Goal: Ask a question

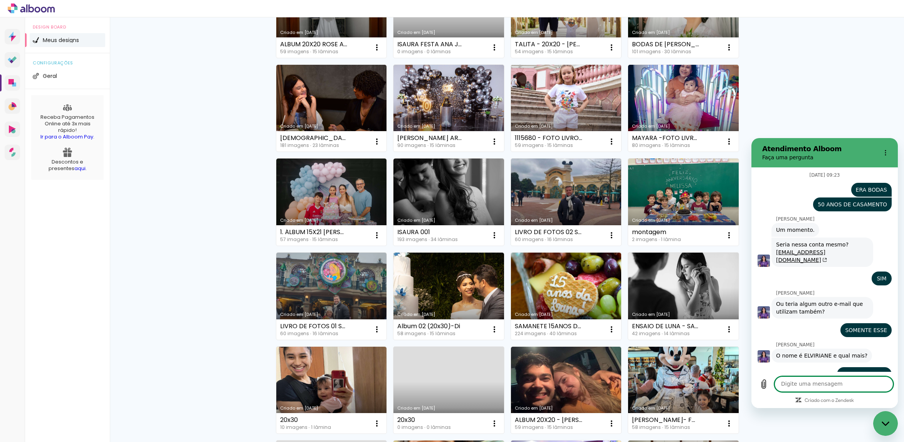
scroll to position [4306, 0]
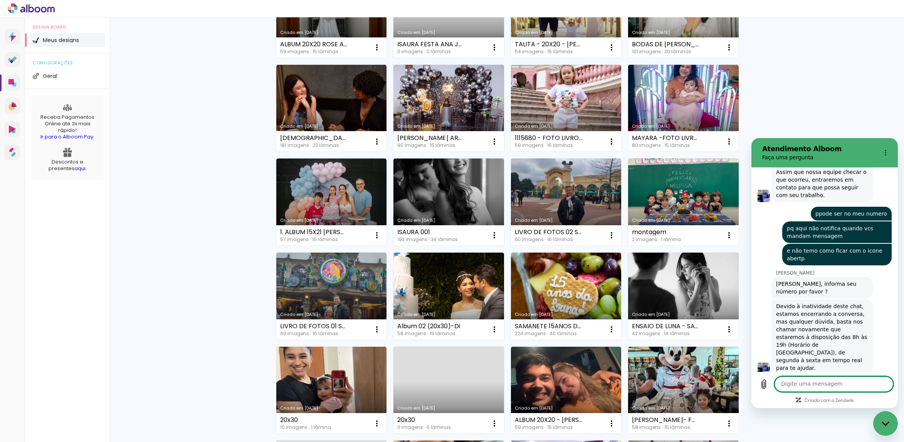
click at [823, 385] on textarea at bounding box center [834, 383] width 119 height 15
type textarea "92995110584"
click at [882, 380] on icon "Enviar mensagem" at bounding box center [886, 383] width 9 height 9
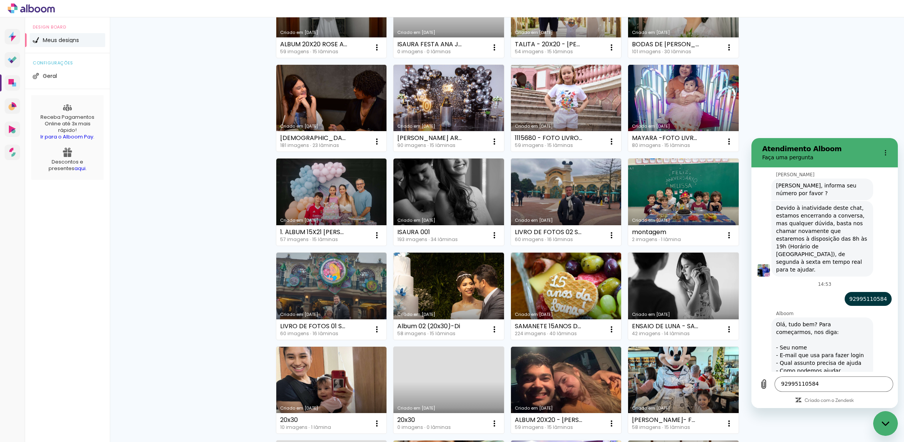
scroll to position [4468, 0]
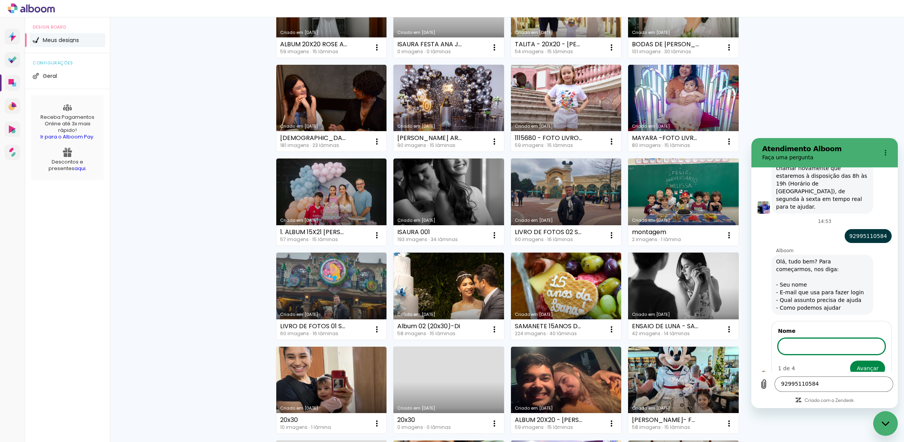
click at [795, 338] on input "Nome" at bounding box center [831, 346] width 107 height 16
type input "[PERSON_NAME]"
click at [857, 363] on span "Avançar" at bounding box center [868, 367] width 22 height 9
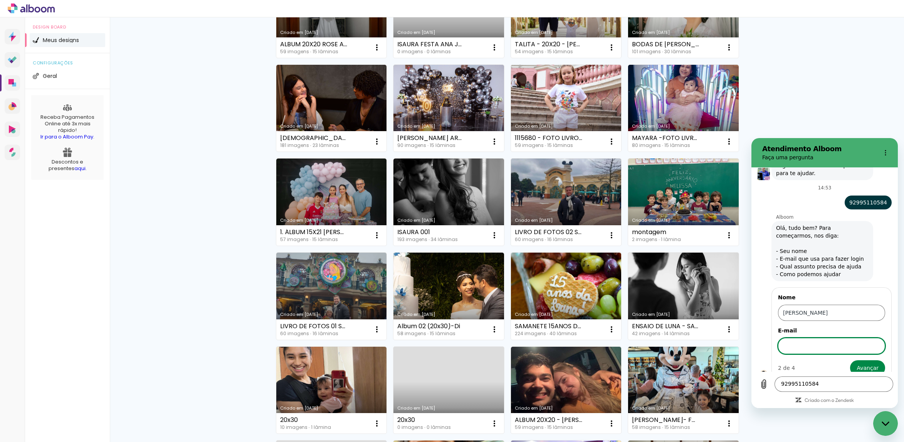
click at [813, 338] on input "E-mail" at bounding box center [831, 346] width 107 height 16
type input "[EMAIL_ADDRESS][DOMAIN_NAME]"
click at [857, 363] on span "Avançar" at bounding box center [868, 367] width 22 height 9
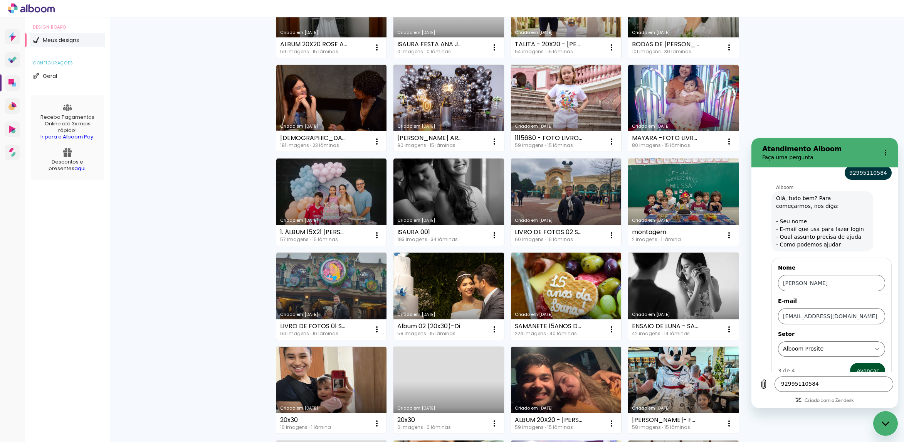
scroll to position [4534, 0]
click at [865, 363] on span "Avançar" at bounding box center [868, 367] width 22 height 9
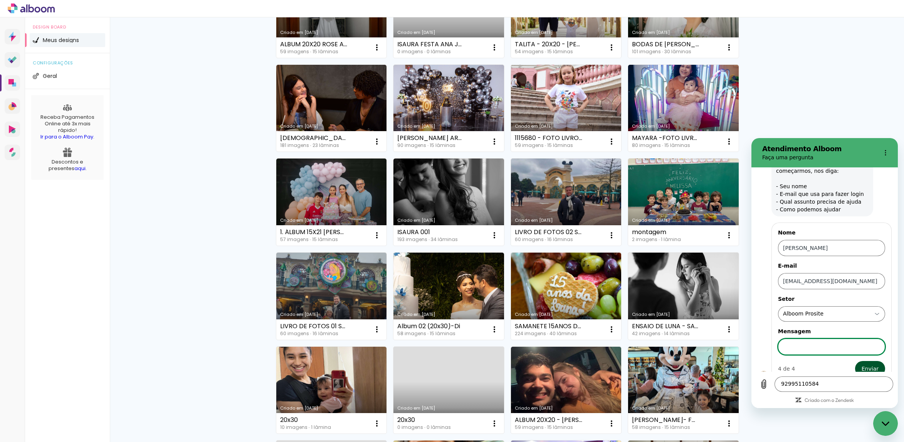
scroll to position [4567, 0]
click at [842, 337] on input "Mensagem" at bounding box center [831, 345] width 107 height 16
type input "preciso de ffedback"
click at [862, 363] on span "Enviar" at bounding box center [870, 367] width 17 height 9
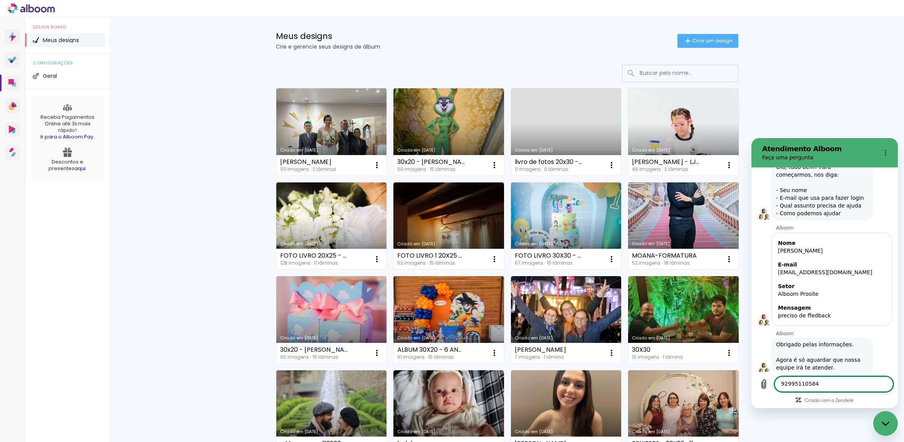
scroll to position [0, 0]
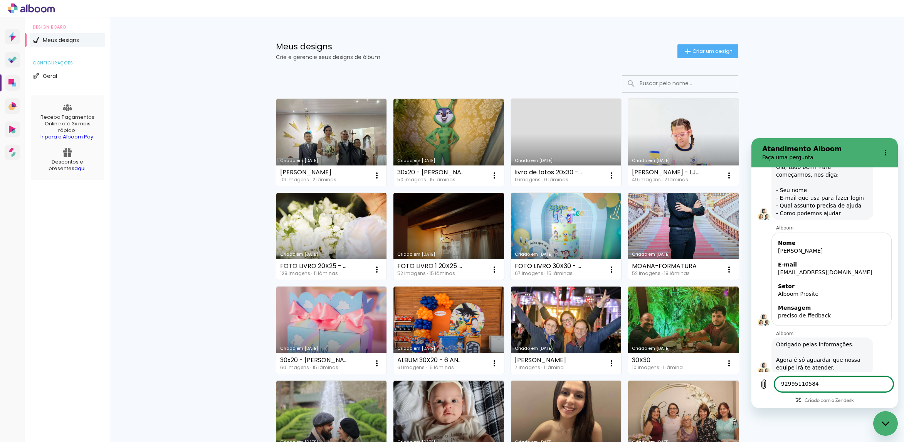
click at [638, 81] on input at bounding box center [691, 84] width 110 height 16
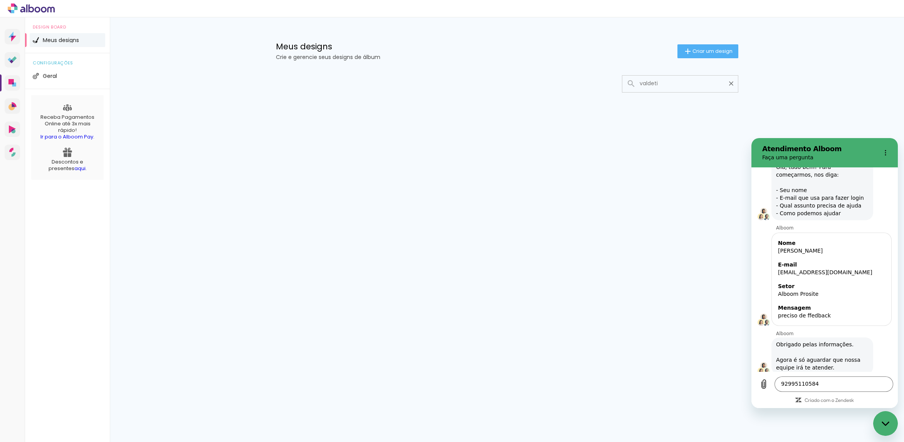
type input "valdeti"
type paper-input "valdeti"
click at [830, 381] on textarea "92995110584" at bounding box center [834, 383] width 119 height 15
type textarea "preciso de uma resposta hoje"
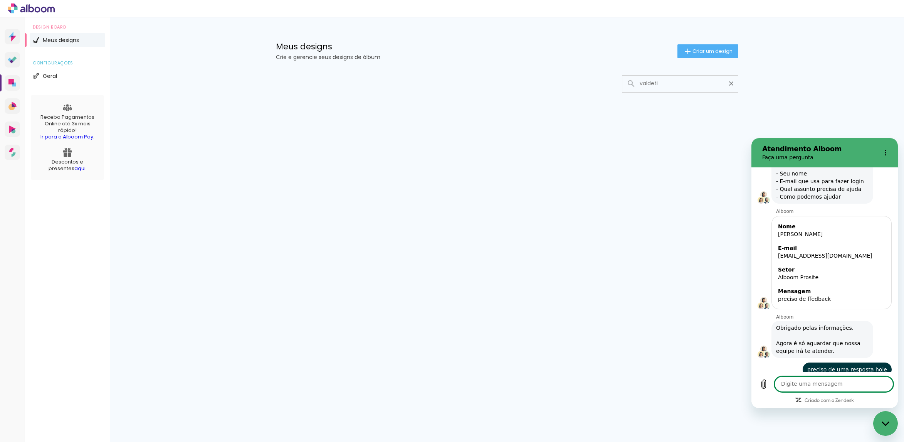
scroll to position [4581, 0]
type textarea "eu mexi no album sexta"
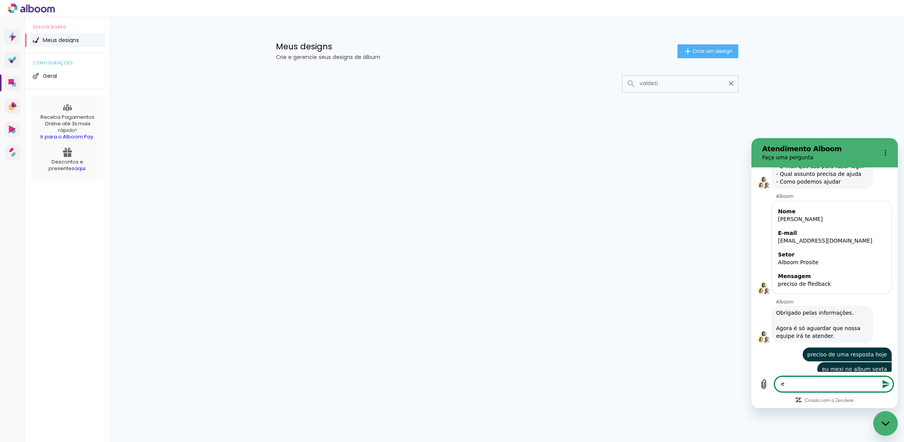
scroll to position [4595, 0]
type textarea "e hoje pra finalizar não est´no meu painel"
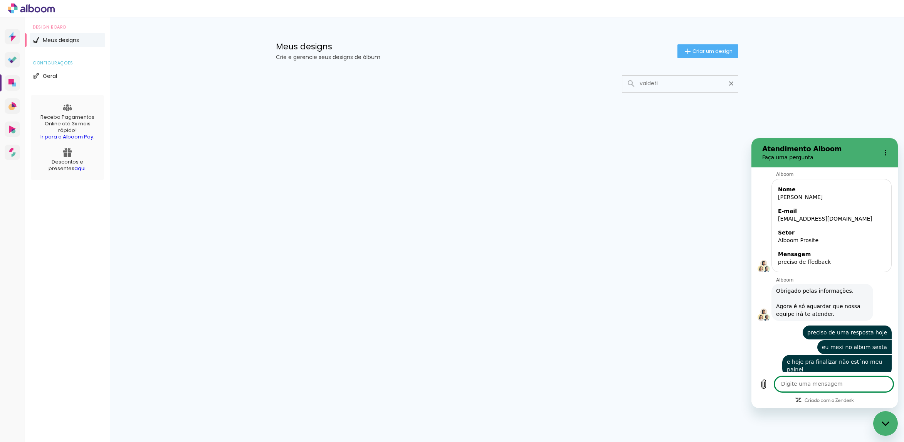
scroll to position [4618, 0]
